Goal: Find specific page/section: Find specific page/section

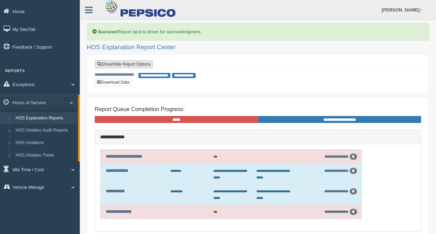
click at [119, 66] on link "Show/Hide Report Options" at bounding box center [124, 64] width 58 height 8
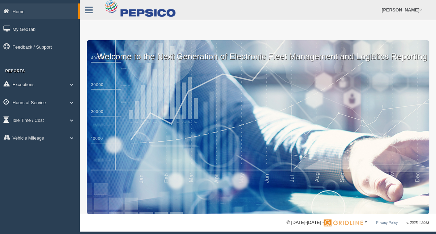
click at [41, 105] on link "Hours of Service" at bounding box center [40, 102] width 80 height 16
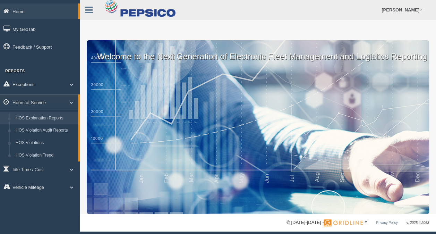
click at [62, 119] on link "HOS Explanation Reports" at bounding box center [45, 118] width 66 height 12
